Goal: Task Accomplishment & Management: Manage account settings

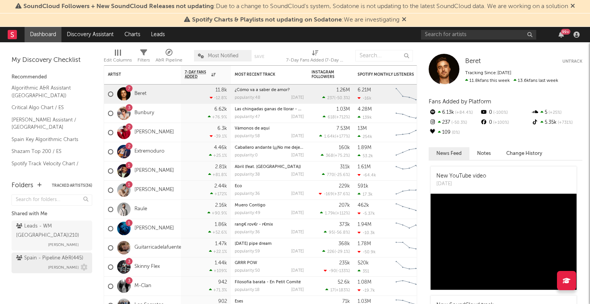
click at [49, 263] on span "[PERSON_NAME]" at bounding box center [63, 267] width 31 height 9
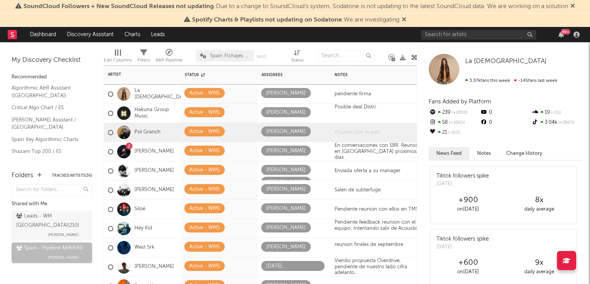
click at [357, 129] on div at bounding box center [379, 132] width 96 height 19
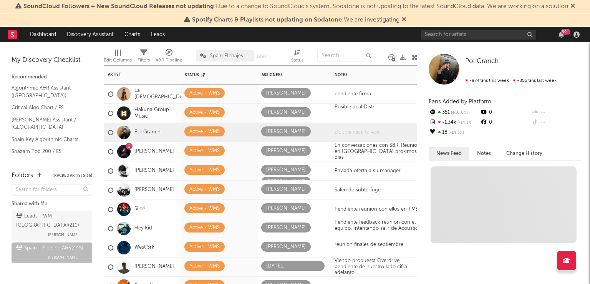
click at [342, 133] on div at bounding box center [379, 132] width 96 height 19
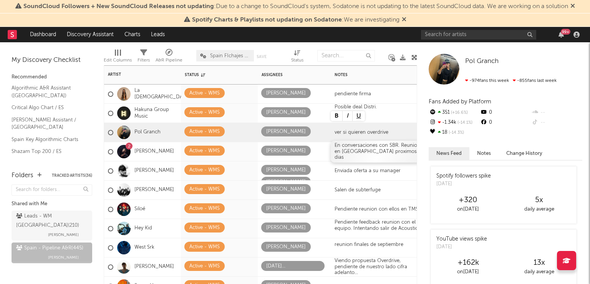
click at [352, 150] on div "En conversaciones con SBR. Reunion en [GEOGRAPHIC_DATA] proximos dias" at bounding box center [378, 151] width 88 height 18
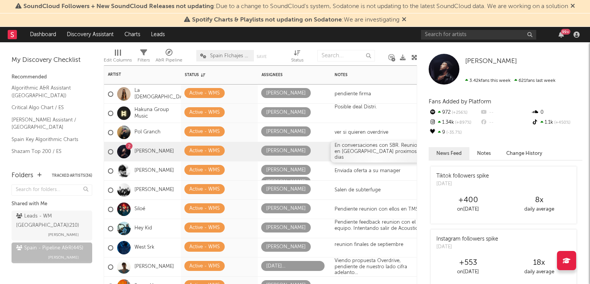
click at [398, 147] on div "En conversaciones con SBR. Reunion en [GEOGRAPHIC_DATA] proximos dias" at bounding box center [378, 151] width 88 height 18
click at [397, 147] on div "En conversaciones con SBR. Reunion en [GEOGRAPHIC_DATA] proximos dias" at bounding box center [378, 151] width 88 height 18
click at [399, 145] on div "En conversaciones con SBR. Reunion en [GEOGRAPHIC_DATA] proximos dias" at bounding box center [378, 151] width 88 height 18
drag, startPoint x: 399, startPoint y: 145, endPoint x: 400, endPoint y: 150, distance: 5.1
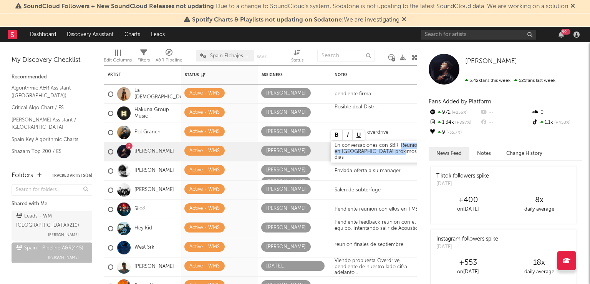
click at [400, 150] on div "En conversaciones con SBR. Reunion en [GEOGRAPHIC_DATA] proximos dias" at bounding box center [378, 151] width 88 height 18
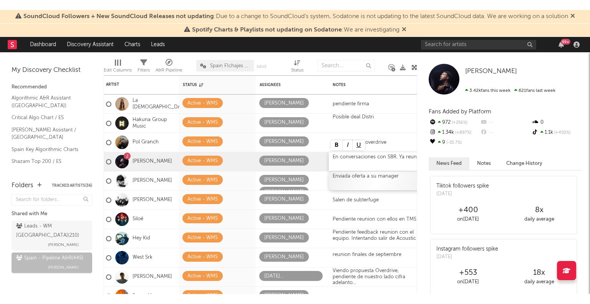
scroll to position [0, 5]
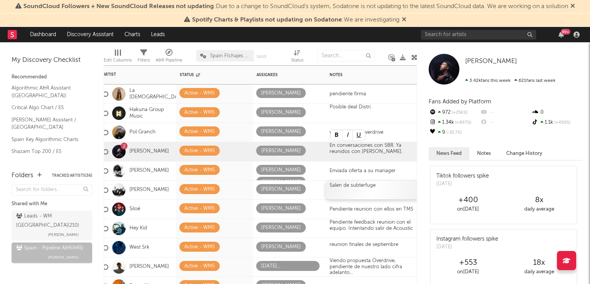
click at [389, 193] on div "Salen de subterfuge" at bounding box center [374, 189] width 96 height 19
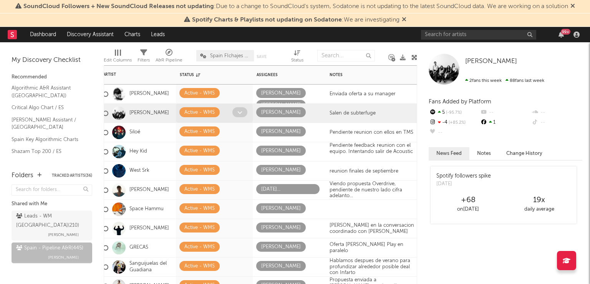
click at [242, 113] on span at bounding box center [239, 112] width 15 height 10
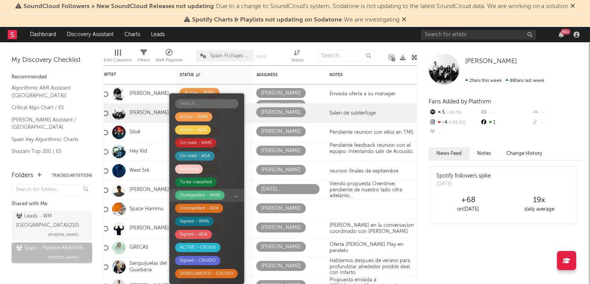
click at [200, 197] on div "Disregarded - WMS" at bounding box center [200, 194] width 40 height 9
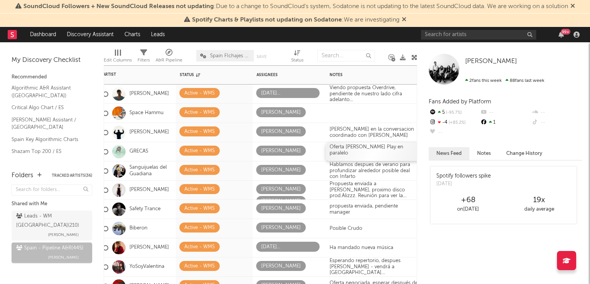
click at [393, 147] on div "Oferta [PERSON_NAME] Play en paralelo" at bounding box center [374, 151] width 96 height 19
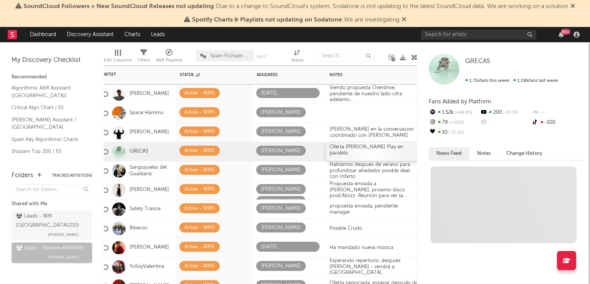
click at [389, 146] on div "Oferta [PERSON_NAME] Play en paralelo" at bounding box center [374, 151] width 96 height 19
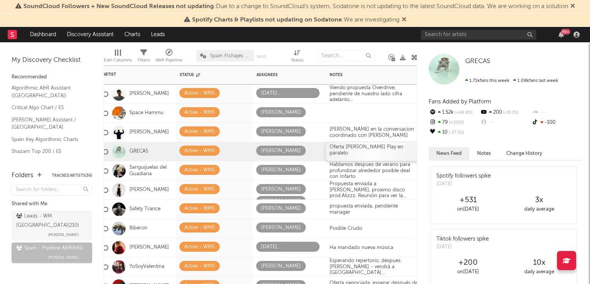
click at [391, 147] on div "Oferta [PERSON_NAME] Play en paralelo" at bounding box center [374, 151] width 96 height 19
click at [392, 147] on div "Oferta [PERSON_NAME] Play en paralelo" at bounding box center [374, 151] width 96 height 19
click at [422, 175] on div "GRECAS GRECAS 1.71k fans this week 1.08k fans last week Fans Added by Platform …" at bounding box center [503, 162] width 173 height 241
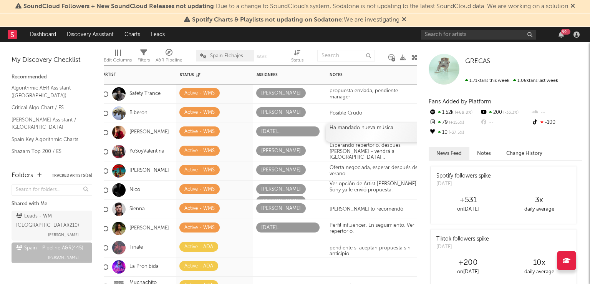
click at [390, 127] on div "Ha mandado nueva música" at bounding box center [373, 128] width 88 height 6
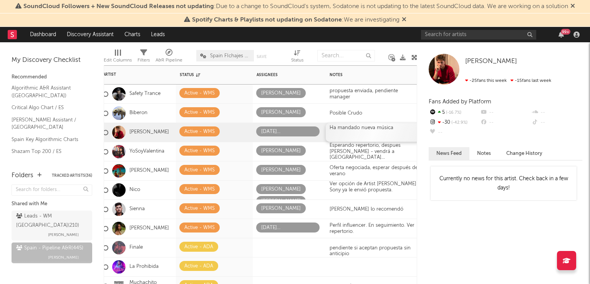
click at [390, 128] on div "Ha mandado nueva música" at bounding box center [373, 128] width 88 height 6
click at [333, 182] on div "Ver opción de Artist [PERSON_NAME]. Sony ya le envió propuesta." at bounding box center [374, 190] width 96 height 22
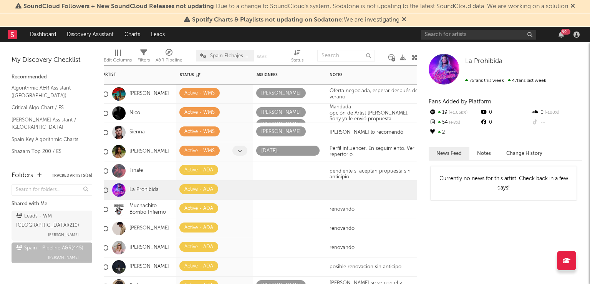
click at [240, 151] on icon at bounding box center [239, 150] width 5 height 5
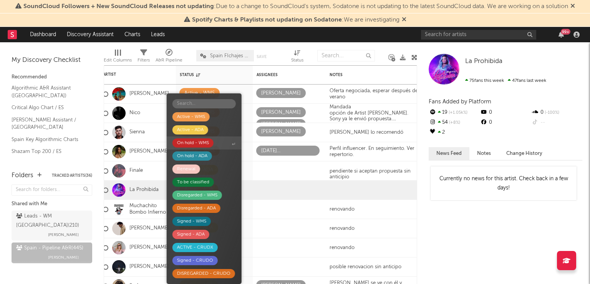
click at [202, 145] on div "On hold - WMS" at bounding box center [193, 142] width 32 height 9
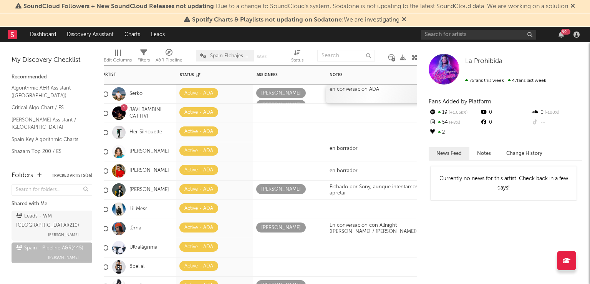
click at [376, 89] on div "en conversacion ADA" at bounding box center [374, 93] width 96 height 19
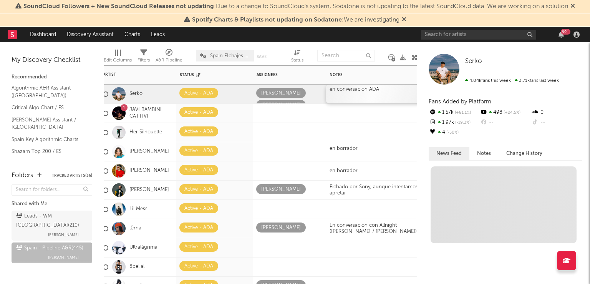
click at [377, 89] on div "en conversacion ADA" at bounding box center [374, 93] width 96 height 19
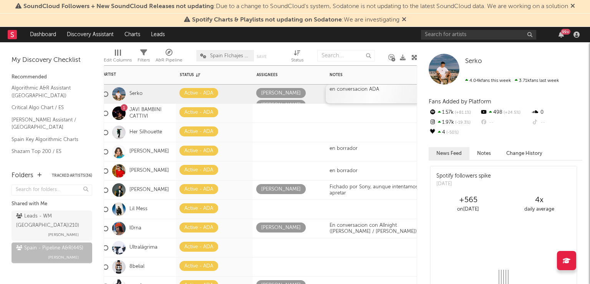
click at [377, 89] on div "en conversacion ADA" at bounding box center [374, 93] width 96 height 19
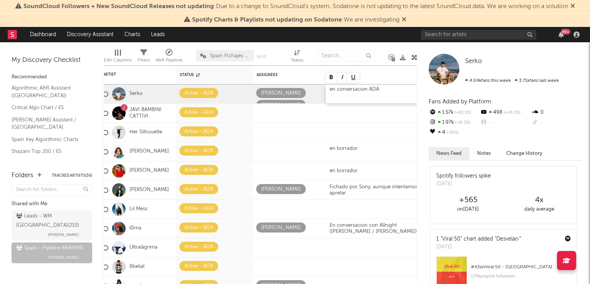
click at [379, 89] on div "en conversacion ADA" at bounding box center [374, 93] width 96 height 19
click at [382, 88] on div "en conversacion ADA" at bounding box center [374, 93] width 96 height 19
click at [390, 73] on div "Notes" at bounding box center [367, 75] width 77 height 5
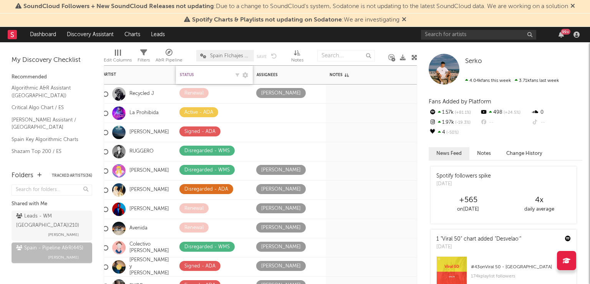
click at [196, 74] on div "Status" at bounding box center [205, 75] width 50 height 5
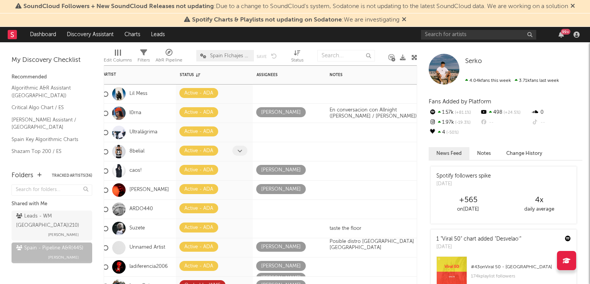
click at [241, 150] on icon at bounding box center [239, 150] width 5 height 5
